Goal: Task Accomplishment & Management: Complete application form

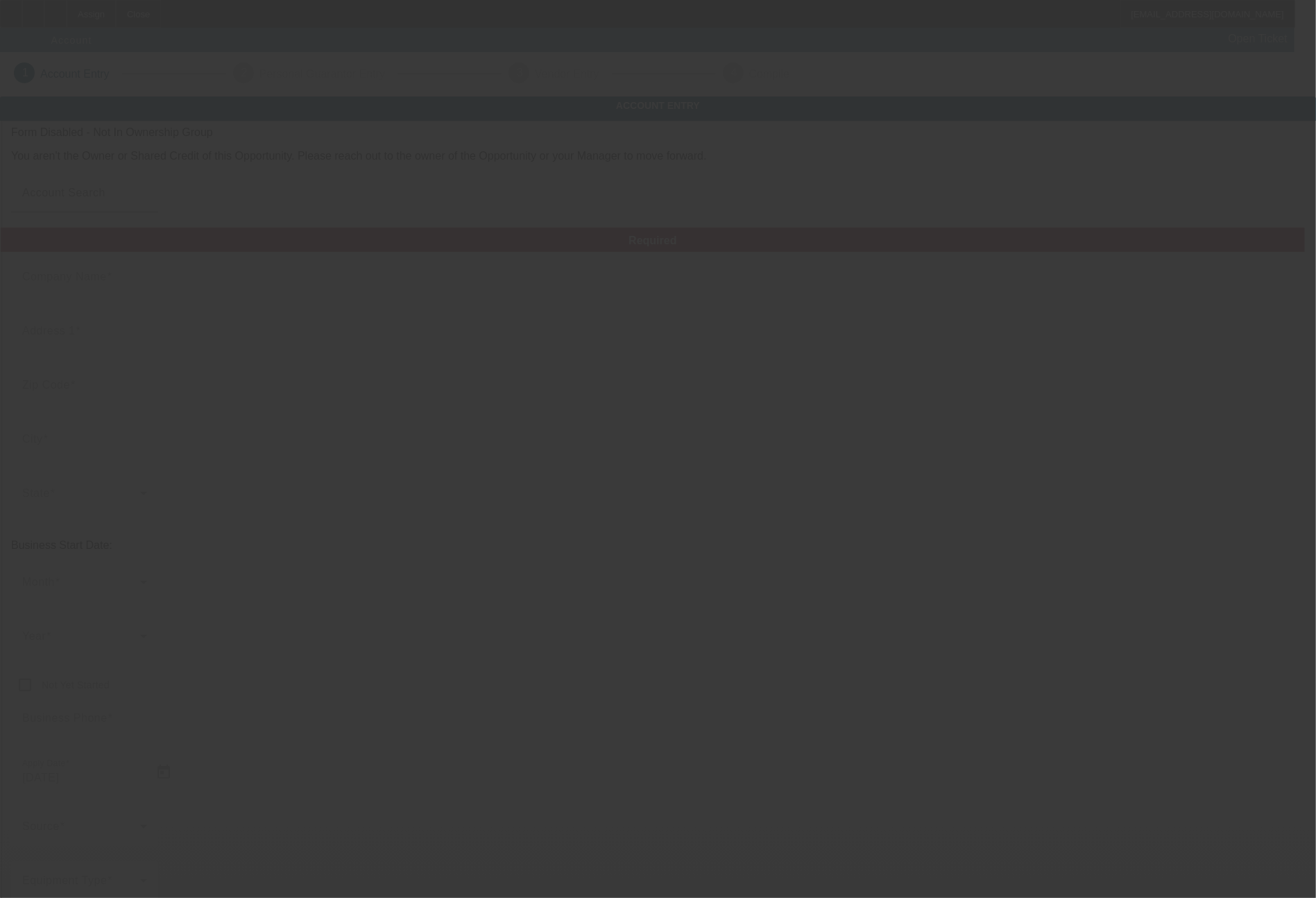
type input "[DATE]"
type input "Hometown Hype Custom Apparel Corp"
type input "[STREET_ADDRESS]"
type input "16323"
type input "Franklin"
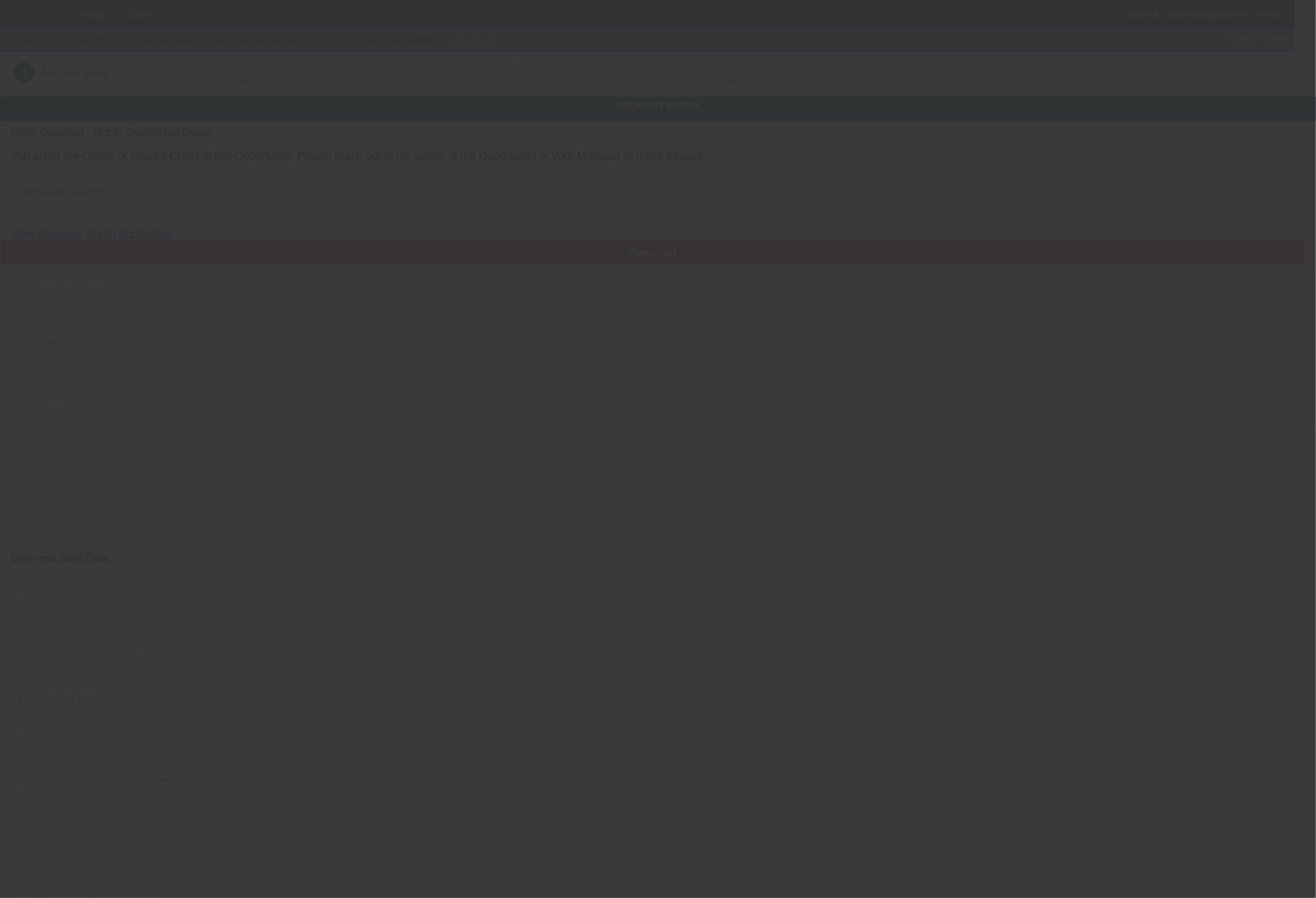
type input "[PHONE_NUMBER]"
type input "[EMAIL_ADDRESS][DOMAIN_NAME]"
type input "Venango"
type input "332271634"
type input "Custom apparel"
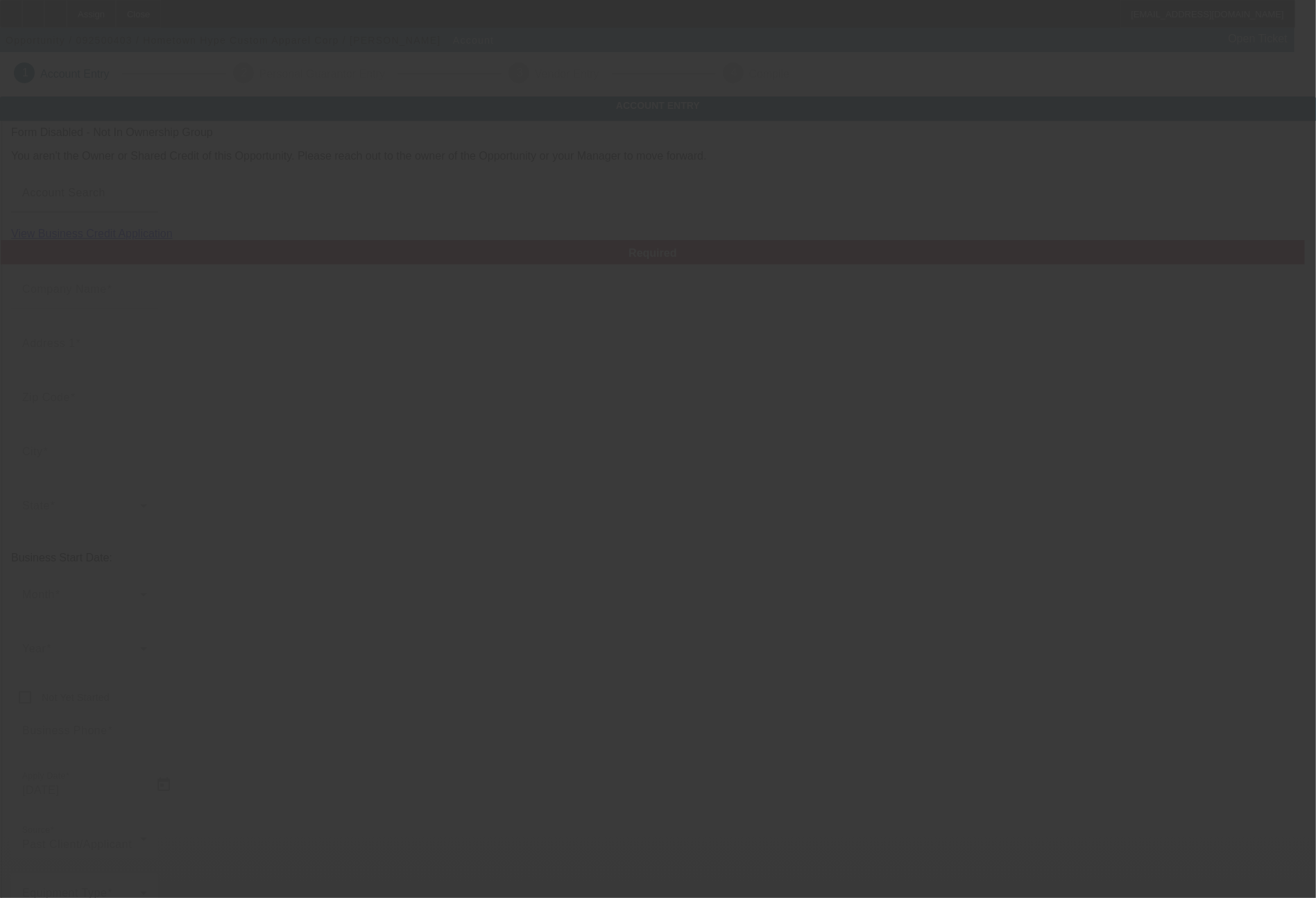
type input "[URL][DOMAIN_NAME]"
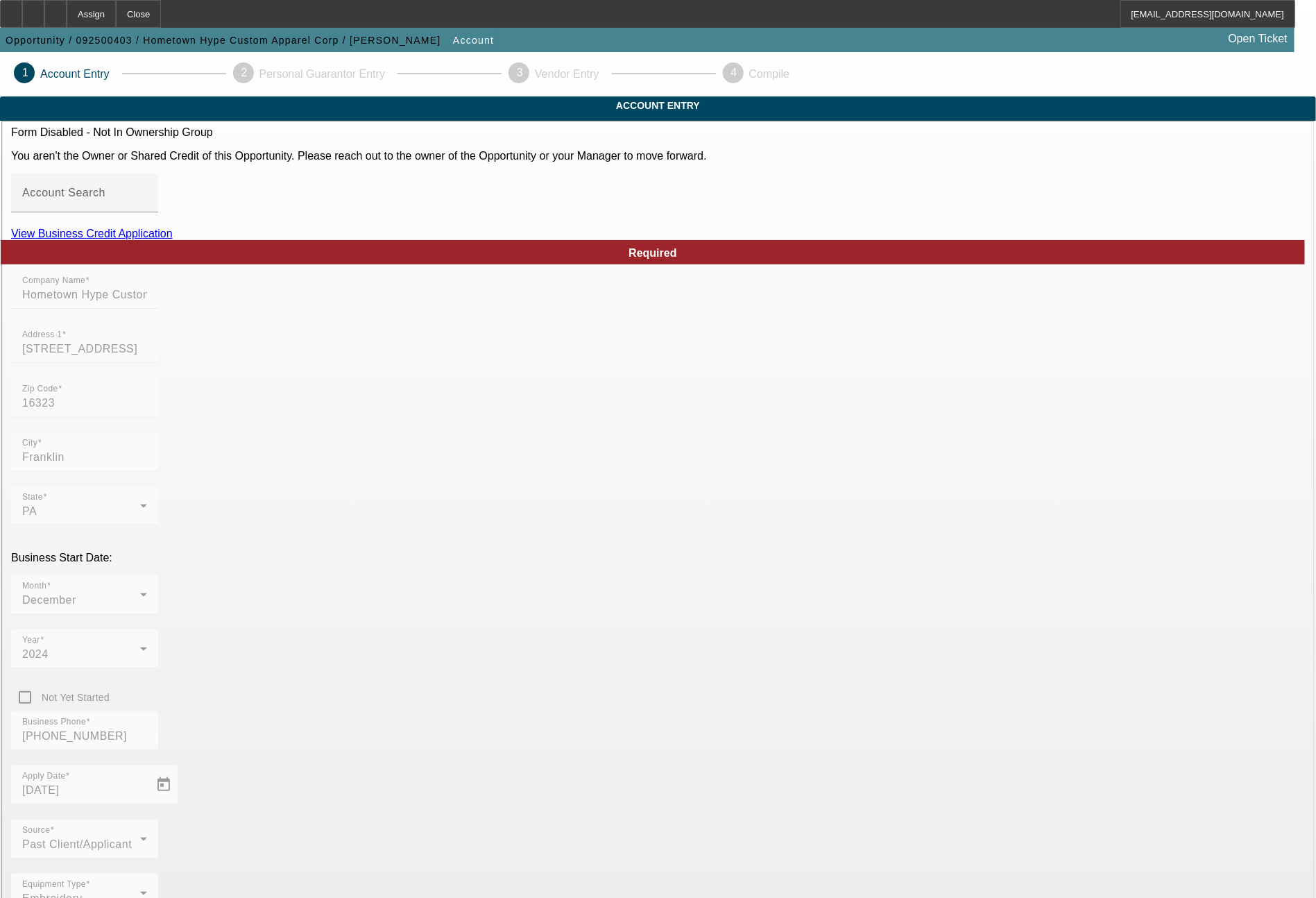
click at [743, 240] on div "View Business Credit Application" at bounding box center [658, 233] width 1293 height 12
click at [173, 240] on link "View Business Credit Application" at bounding box center [92, 233] width 161 height 12
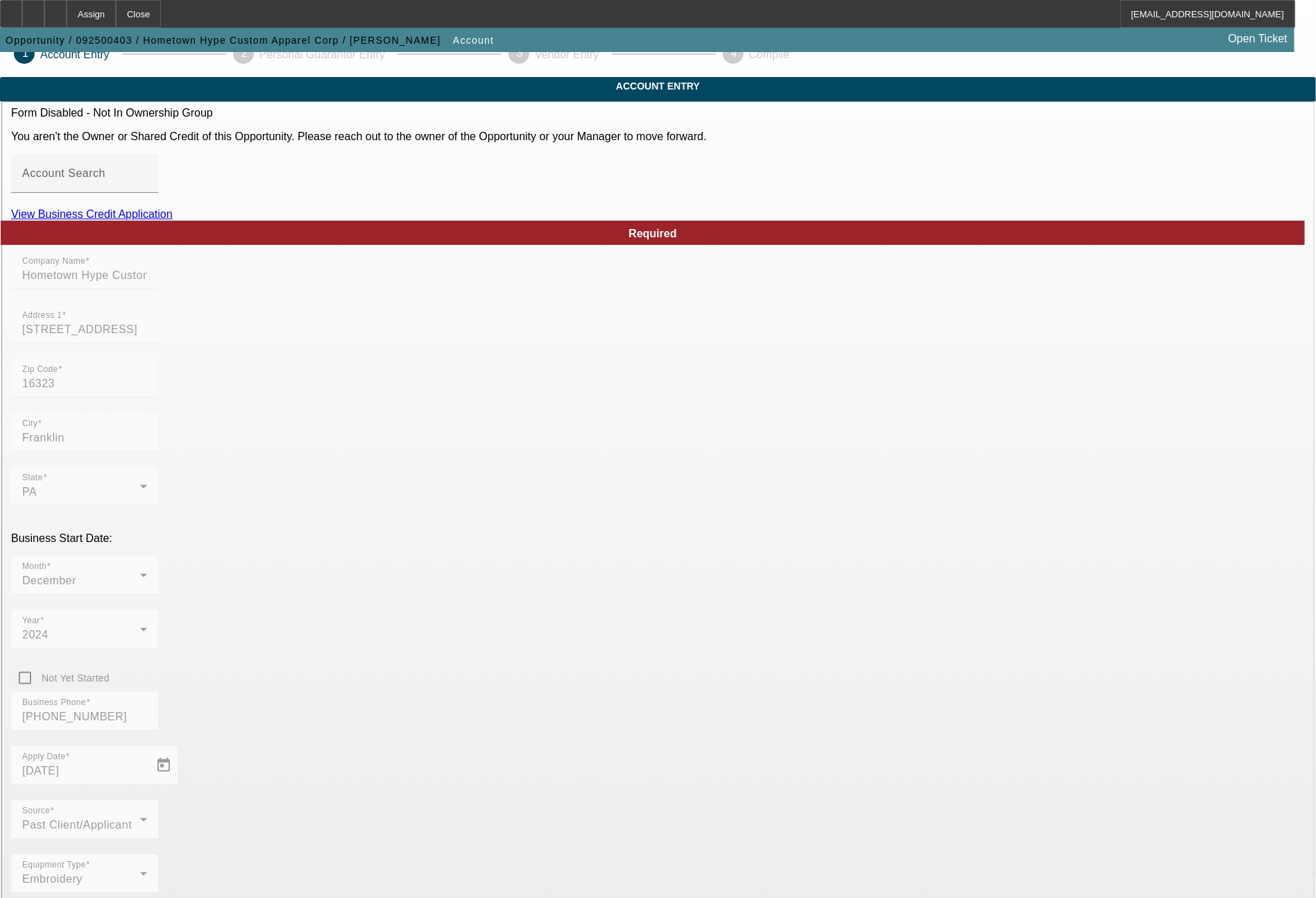
scroll to position [50, 0]
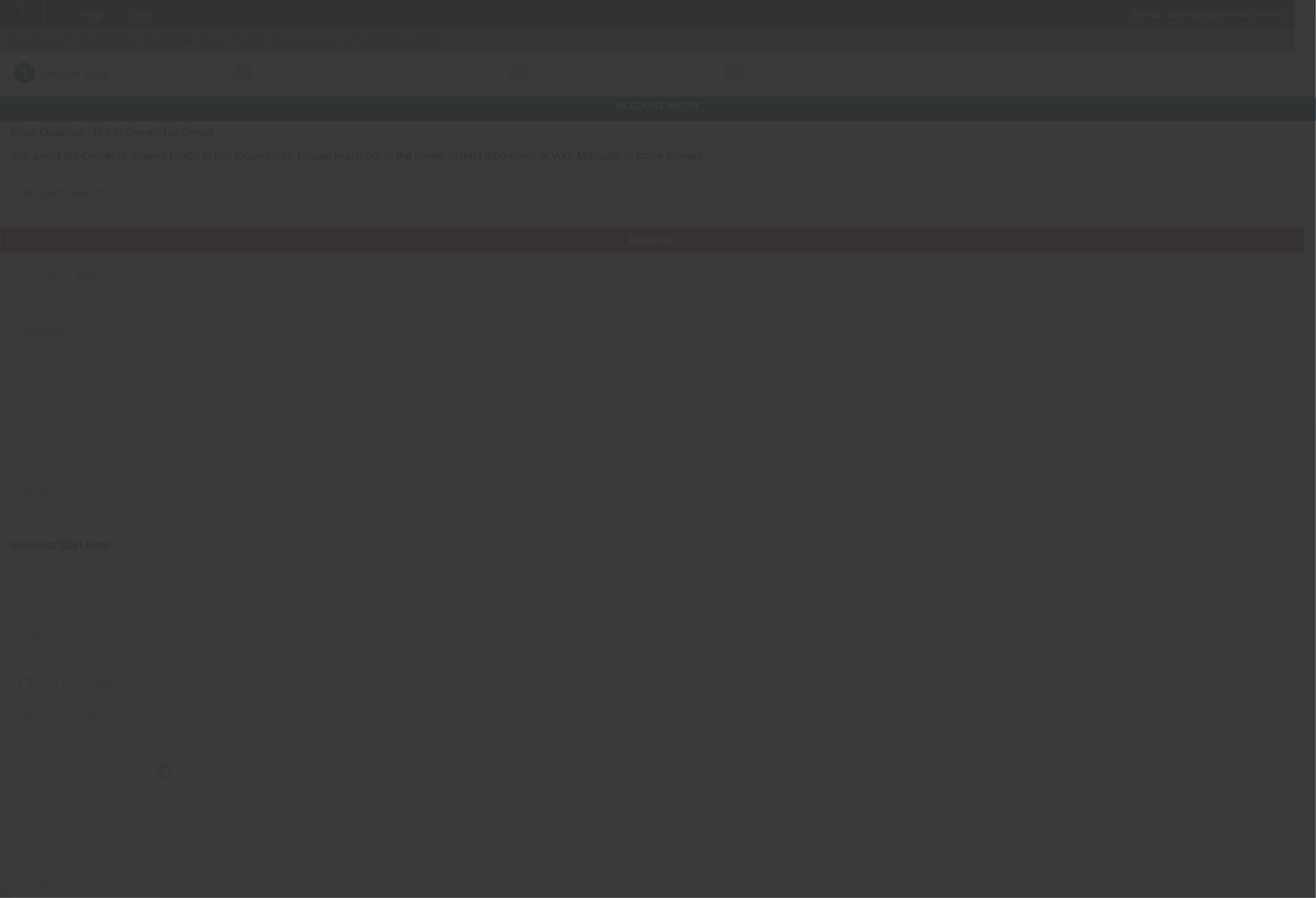
type input "[DATE]"
type input "Hometown Hype Custom Apparel Corp"
type input "[STREET_ADDRESS]"
type input "16323"
type input "Franklin"
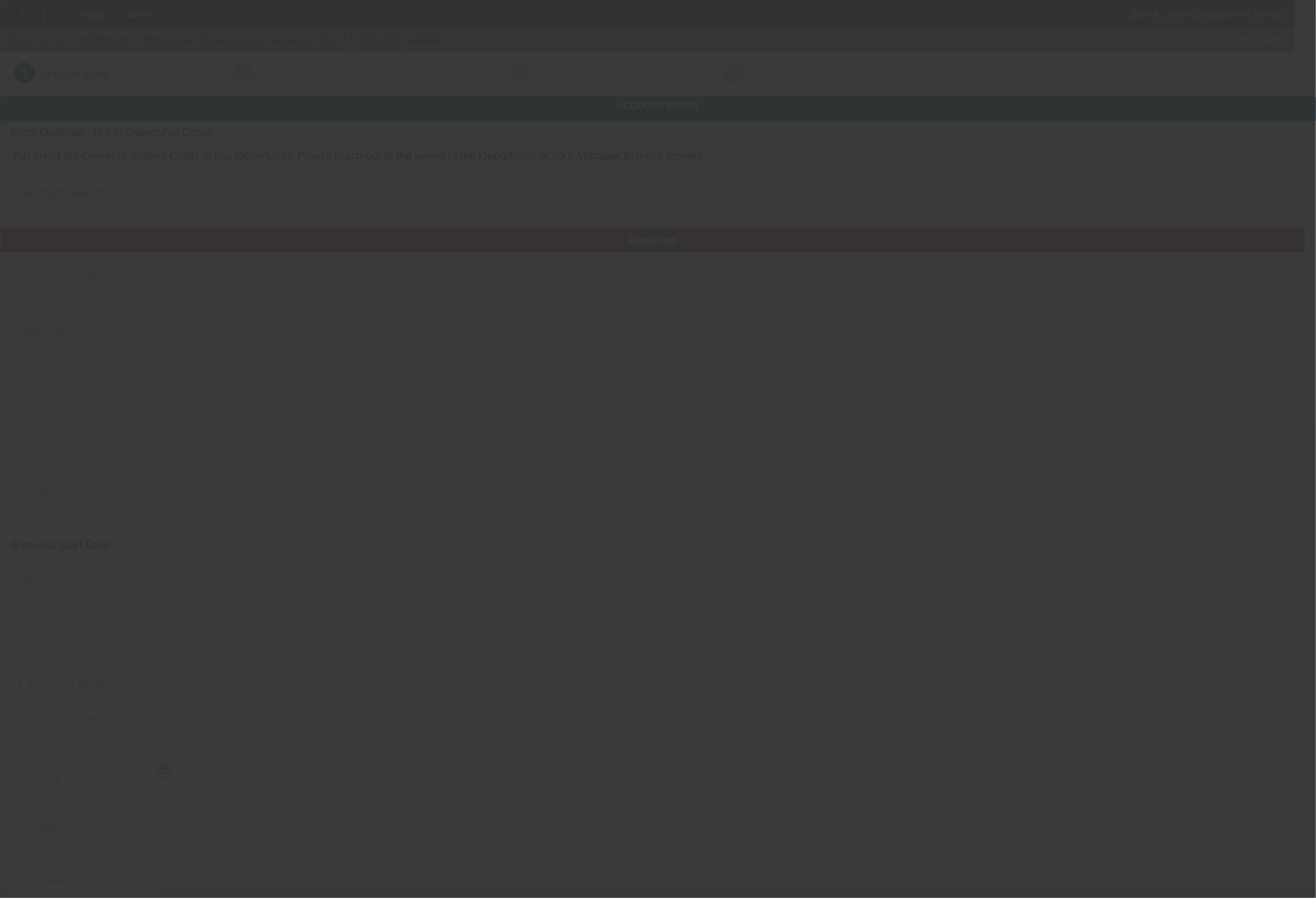
type input "[PHONE_NUMBER]"
type input "[EMAIL_ADDRESS][DOMAIN_NAME]"
type input "Venango"
type input "332271634"
type input "Custom apparel"
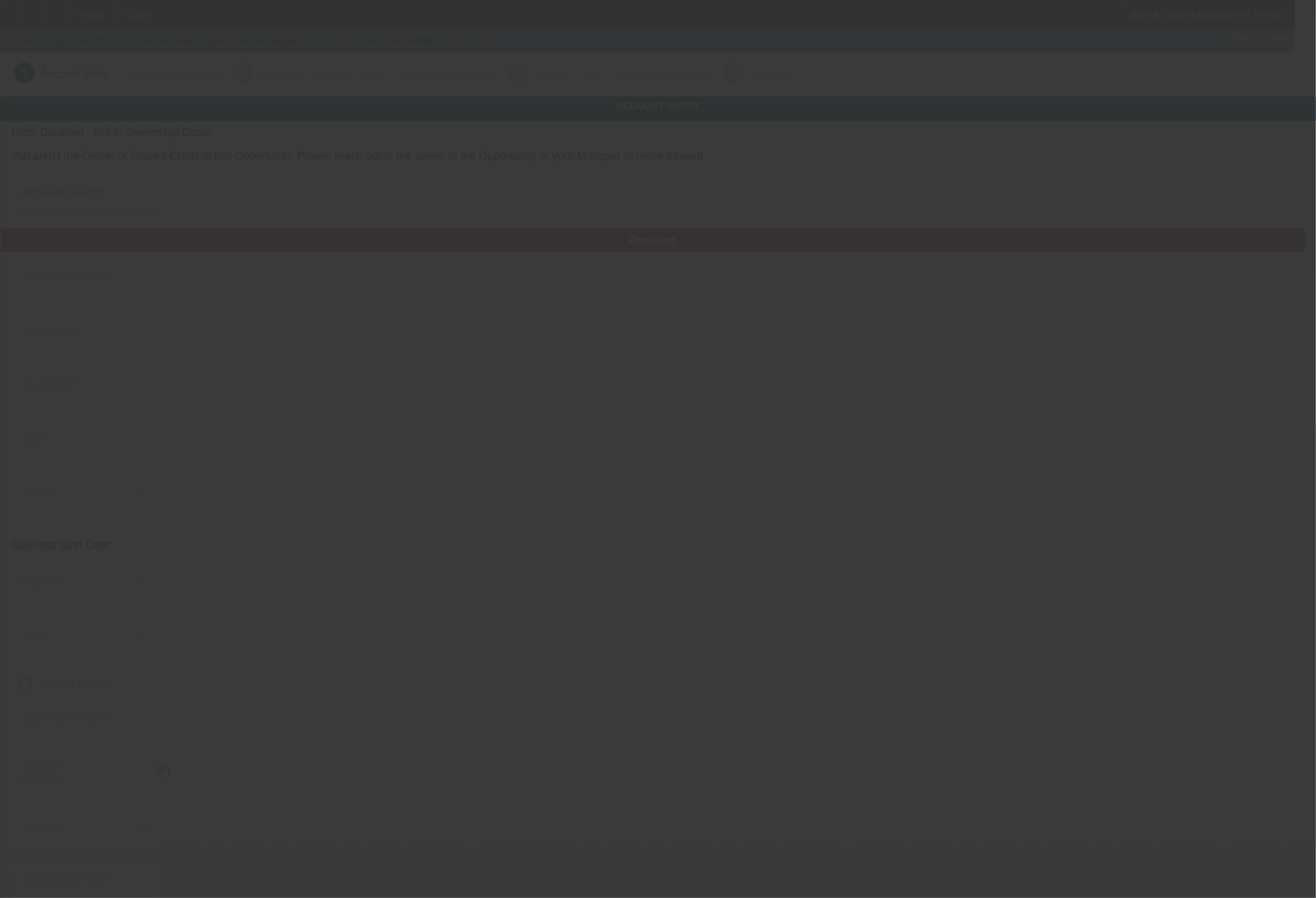
type input "[URL][DOMAIN_NAME]"
